Goal: Transaction & Acquisition: Purchase product/service

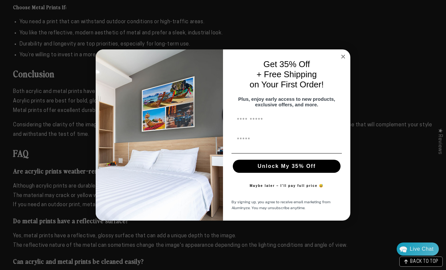
click at [341, 57] on circle "Close dialog" at bounding box center [344, 57] width 8 height 8
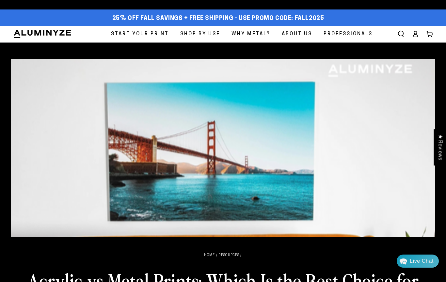
click at [125, 33] on span "Start Your Print" at bounding box center [140, 34] width 58 height 9
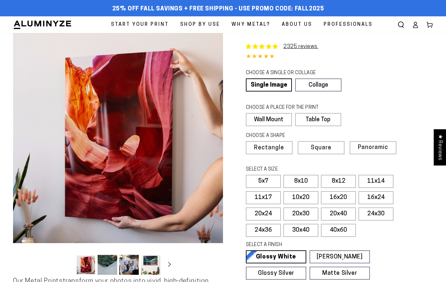
select select "**********"
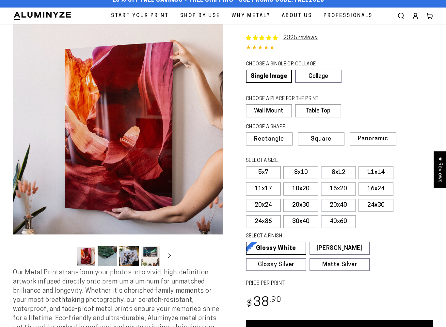
scroll to position [9, 0]
click at [333, 109] on label "Table Top" at bounding box center [317, 110] width 45 height 13
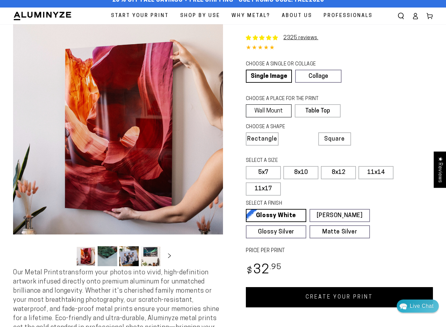
click at [271, 108] on label "Wall Mount" at bounding box center [269, 110] width 46 height 13
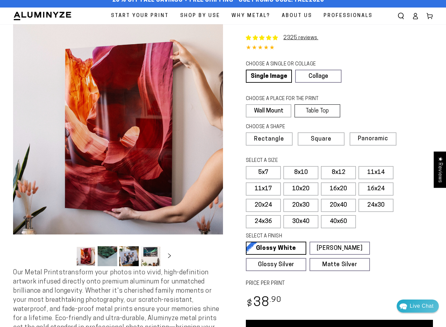
click at [326, 111] on label "Table Top" at bounding box center [317, 110] width 45 height 13
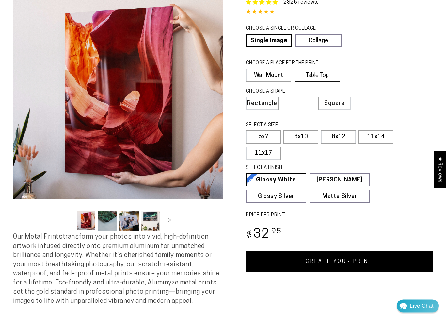
scroll to position [45, 0]
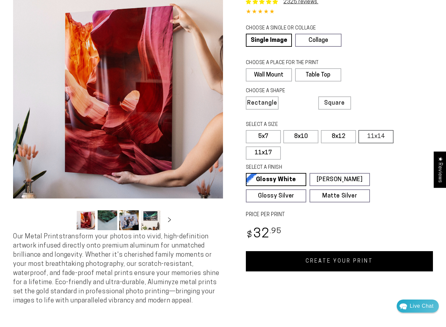
click at [381, 134] on label "11x14" at bounding box center [376, 136] width 35 height 13
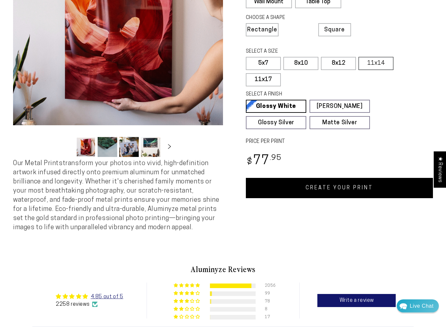
scroll to position [118, 0]
click at [358, 102] on link "[PERSON_NAME] Matte White Our matte white surface offers a flatter tone and sli…" at bounding box center [340, 106] width 60 height 13
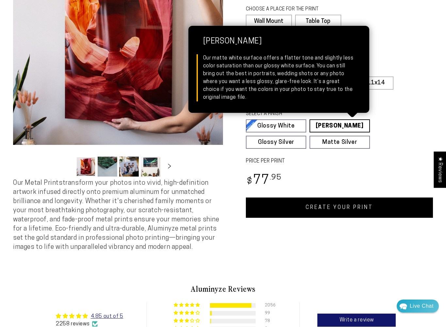
scroll to position [97, 0]
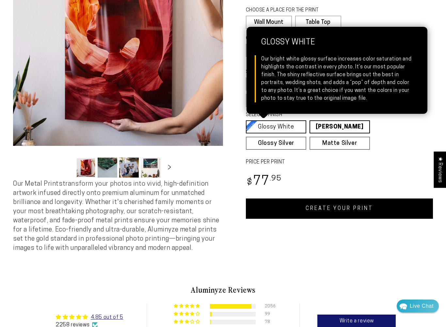
click at [293, 123] on link "Glossy White Glossy White Our bright white glossy surface increases color satur…" at bounding box center [276, 126] width 60 height 13
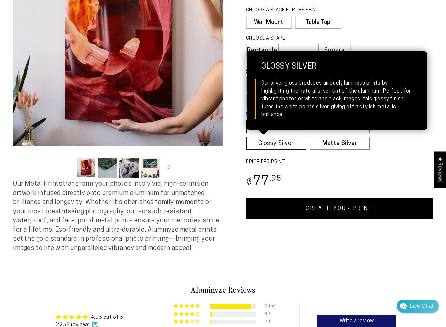
click at [288, 142] on link "Glossy Silver Glossy Silver Our silver gloss produces uniquely luminous prints …" at bounding box center [276, 143] width 60 height 13
click at [352, 141] on link "Matte Silver Matte Silver Our raw silver matte aluminum surface adds a fascinat…" at bounding box center [340, 143] width 60 height 13
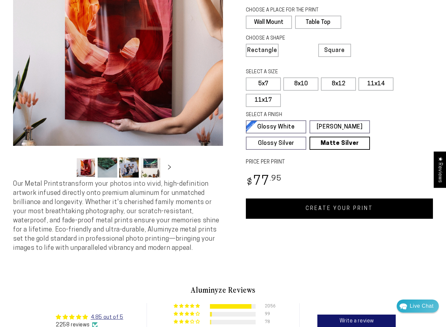
click at [36, 208] on span "Our Metal Prints transform your photos into vivid, high-definition artwork infu…" at bounding box center [116, 216] width 206 height 71
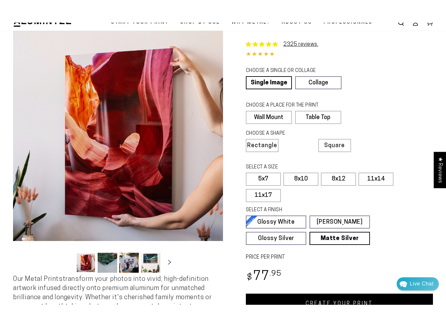
scroll to position [96, 0]
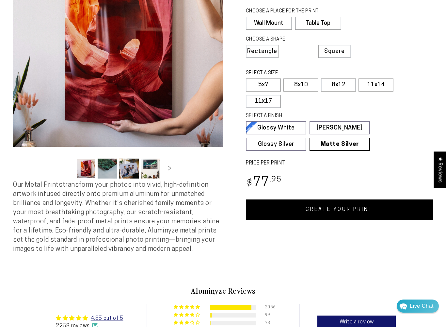
click at [109, 169] on button "Load image 2 in gallery view" at bounding box center [108, 168] width 20 height 20
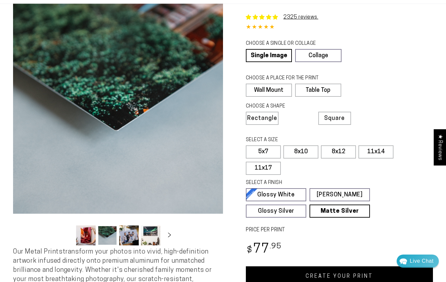
scroll to position [0, 0]
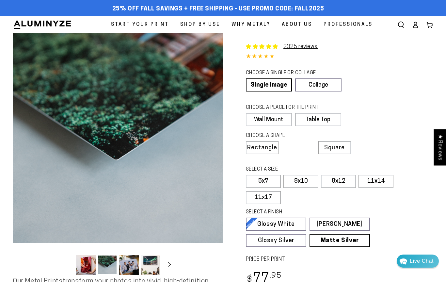
click at [127, 265] on button "Load image 3 in gallery view" at bounding box center [129, 265] width 20 height 20
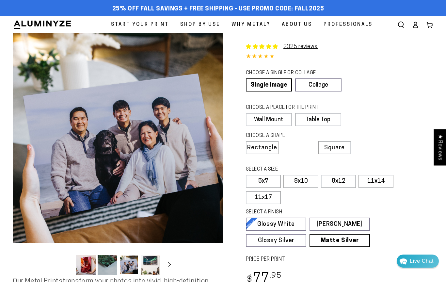
click at [148, 259] on button "Load image 4 in gallery view" at bounding box center [151, 265] width 20 height 20
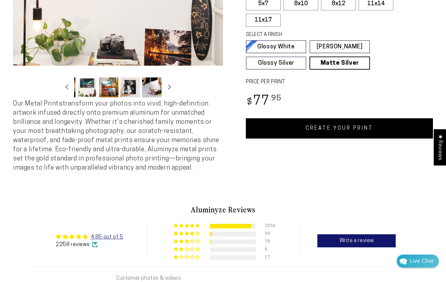
scroll to position [168, 0]
